Goal: Task Accomplishment & Management: Use online tool/utility

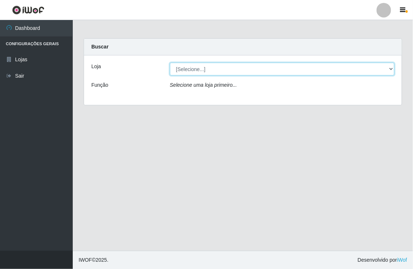
click at [303, 64] on select "[Selecione...] Nordestão - [GEOGRAPHIC_DATA]" at bounding box center [282, 69] width 225 height 13
select select "454"
click at [170, 63] on select "[Selecione...] Nordestão - [GEOGRAPHIC_DATA]" at bounding box center [282, 69] width 225 height 13
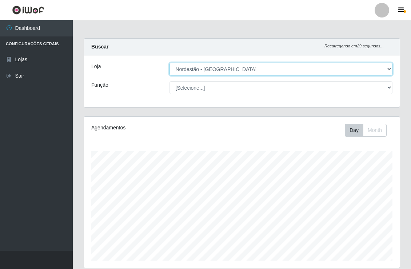
scroll to position [151, 316]
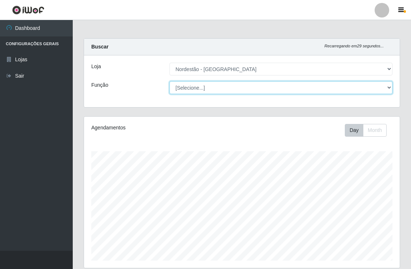
click at [267, 90] on select "[Selecione...] Embalador Embalador + Embalador ++" at bounding box center [282, 87] width 224 height 13
click at [170, 81] on select "[Selecione...] Embalador Embalador + Embalador ++" at bounding box center [282, 87] width 224 height 13
click at [259, 90] on select "[Selecione...] Embalador Embalador + Embalador ++" at bounding box center [282, 87] width 224 height 13
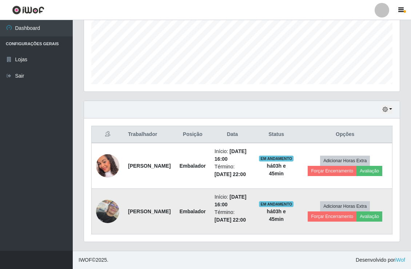
scroll to position [206, 0]
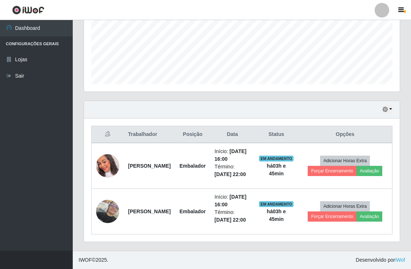
click at [392, 105] on div "Hoje 1 dia 3 dias 1 Semana Não encerrados" at bounding box center [388, 109] width 10 height 8
click at [389, 105] on button "button" at bounding box center [388, 109] width 10 height 8
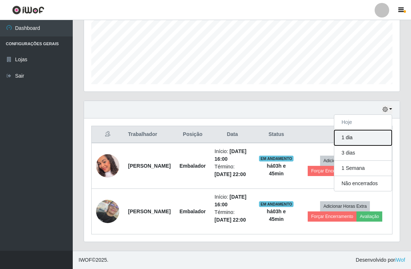
click at [368, 130] on button "1 dia" at bounding box center [364, 137] width 58 height 15
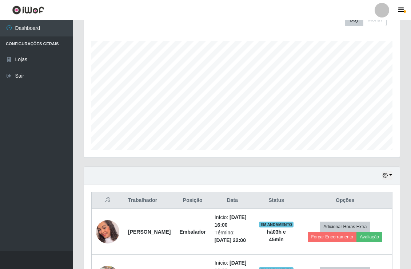
scroll to position [0, 0]
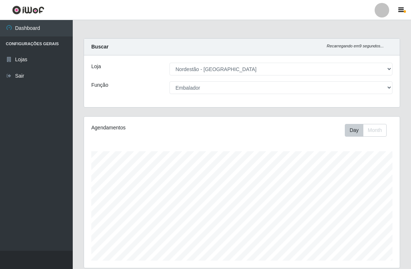
click at [358, 96] on div "Loja [Selecione...] Nordestão - [GEOGRAPHIC_DATA] Função [Selecione...] Embalad…" at bounding box center [242, 81] width 316 height 52
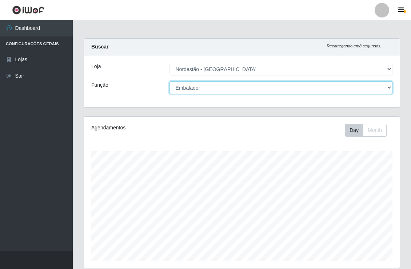
click at [353, 89] on select "[Selecione...] Embalador Embalador + Embalador ++" at bounding box center [282, 87] width 224 height 13
select select "70"
click at [170, 81] on select "[Selecione...] Embalador Embalador + Embalador ++" at bounding box center [282, 87] width 224 height 13
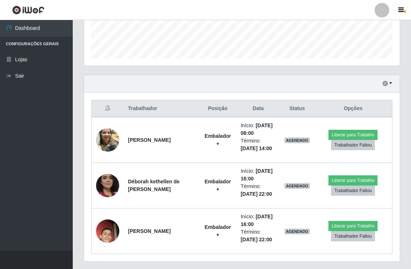
scroll to position [221, 0]
